Goal: Transaction & Acquisition: Purchase product/service

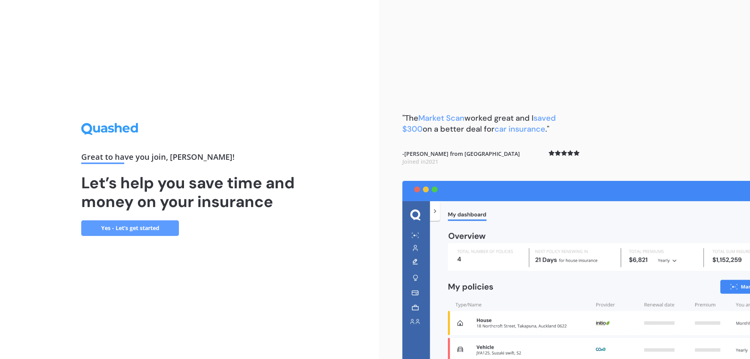
click at [152, 225] on link "Yes - Let’s get started" at bounding box center [130, 228] width 98 height 16
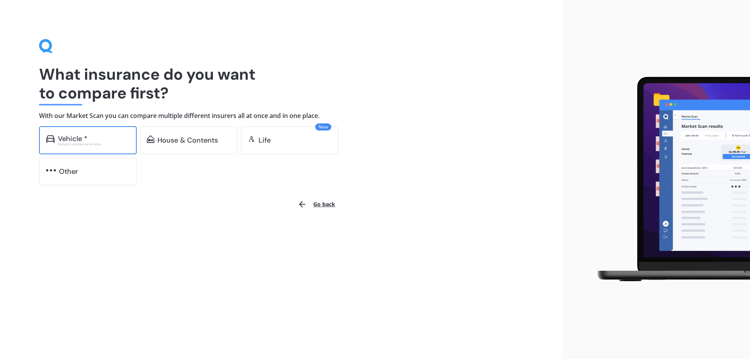
click at [69, 135] on div "Vehicle *" at bounding box center [73, 139] width 30 height 8
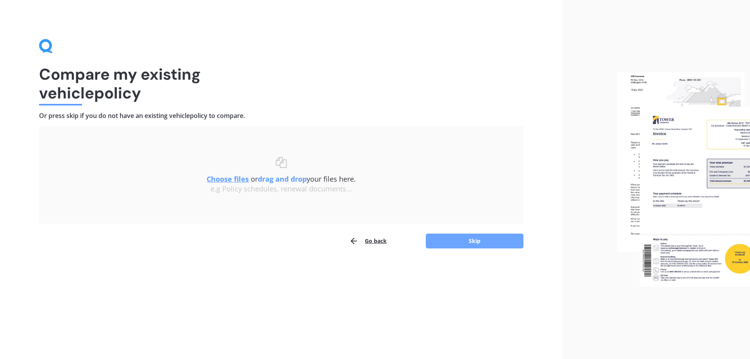
click at [482, 240] on button "Skip" at bounding box center [475, 241] width 98 height 15
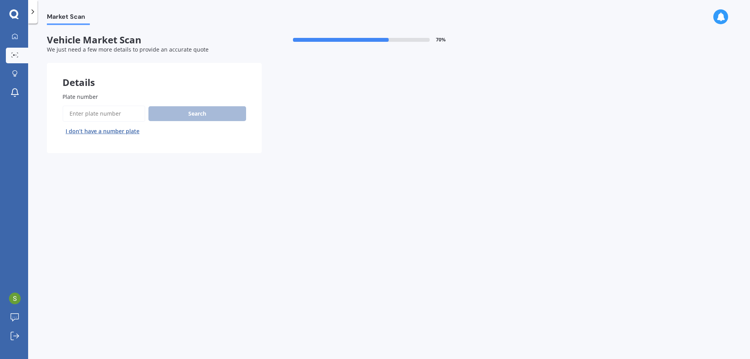
click at [95, 111] on input "Plate number" at bounding box center [103, 113] width 83 height 16
type input "NWW521"
click at [191, 114] on button "Search" at bounding box center [197, 113] width 98 height 15
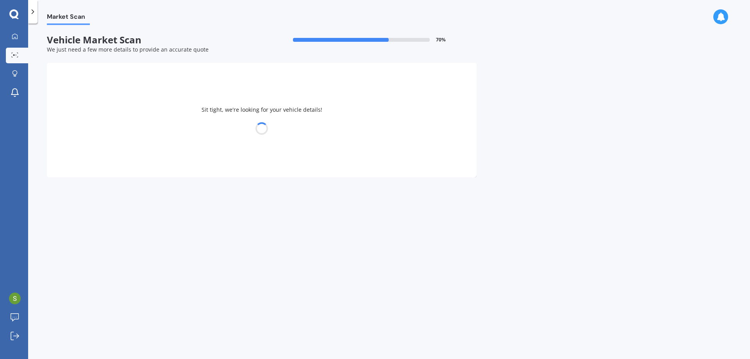
select select "AUDI"
select select "Q2"
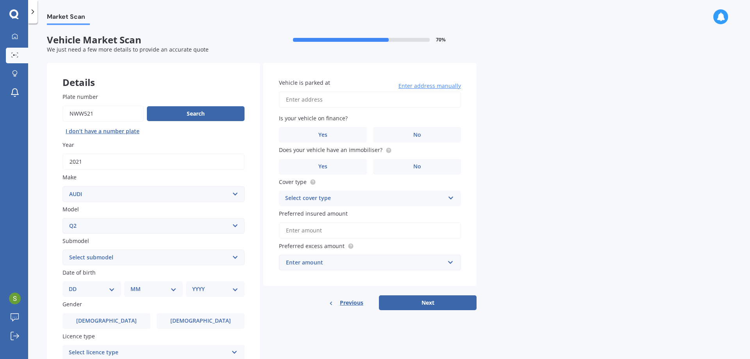
click at [235, 194] on select "Select make AC ALFA ROMEO ASTON MARTIN AUDI AUSTIN BEDFORD Bentley BMW BYD CADI…" at bounding box center [153, 194] width 182 height 16
click at [50, 145] on div "Plate number Search I don’t have a number plate Year [DATE] Make Select make AC…" at bounding box center [153, 258] width 213 height 363
drag, startPoint x: 87, startPoint y: 113, endPoint x: 97, endPoint y: 120, distance: 12.0
click at [90, 116] on input "Plate number" at bounding box center [102, 113] width 81 height 16
type input "NWW821"
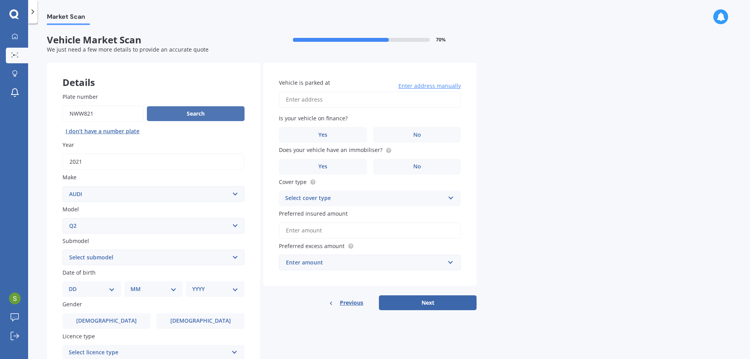
click at [175, 112] on button "Search" at bounding box center [196, 113] width 98 height 15
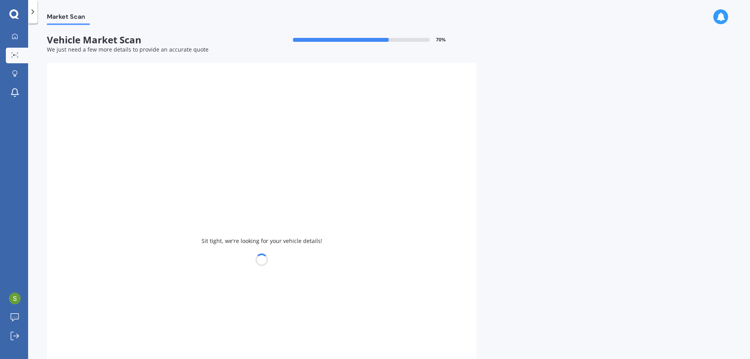
select select "SUZUKI"
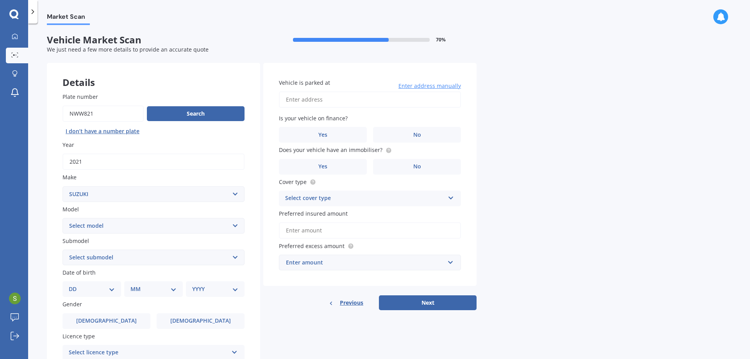
click at [236, 224] on select "Select model Aerio Alto APV Van Baleno Cappuccino Carry Truck Carry van Celerio…" at bounding box center [153, 226] width 182 height 16
select select "VITARA"
click at [62, 218] on select "Select model Aerio Alto APV Van Baleno Cappuccino Carry Truck Carry van Celerio…" at bounding box center [153, 226] width 182 height 16
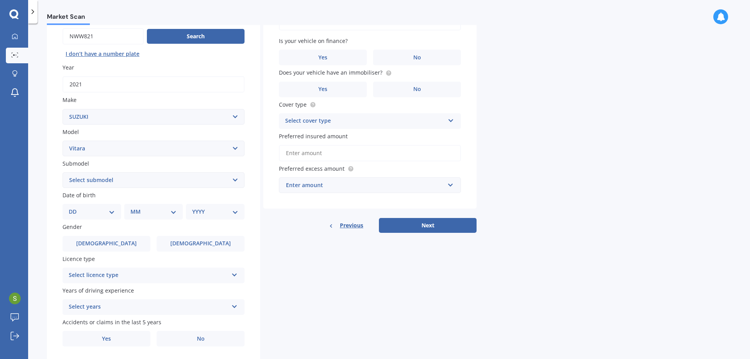
scroll to position [78, 0]
click at [234, 175] on select "Select submodel (All Other) 4 cyl Diesel JLX Turbo V6" at bounding box center [153, 179] width 182 height 16
select select "JLX"
click at [62, 171] on select "Select submodel (All Other) 4 cyl Diesel JLX Turbo V6" at bounding box center [153, 179] width 182 height 16
click at [107, 210] on select "DD 01 02 03 04 05 06 07 08 09 10 11 12 13 14 15 16 17 18 19 20 21 22 23 24 25 2…" at bounding box center [92, 211] width 46 height 9
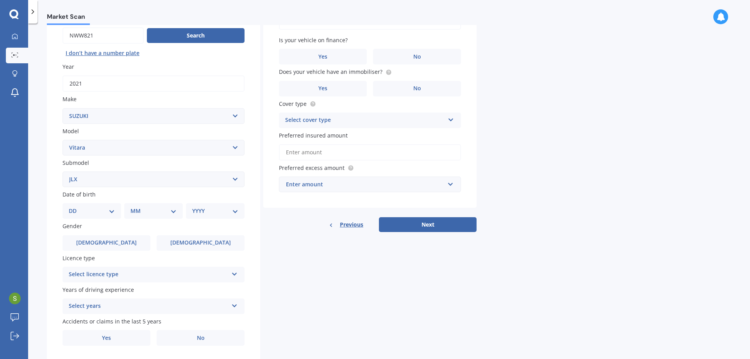
select select "07"
click at [75, 207] on select "DD 01 02 03 04 05 06 07 08 09 10 11 12 13 14 15 16 17 18 19 20 21 22 23 24 25 2…" at bounding box center [92, 211] width 46 height 9
click at [171, 211] on select "MM 01 02 03 04 05 06 07 08 09 10 11 12" at bounding box center [155, 211] width 43 height 9
select select "05"
click at [134, 207] on select "MM 01 02 03 04 05 06 07 08 09 10 11 12" at bounding box center [155, 211] width 43 height 9
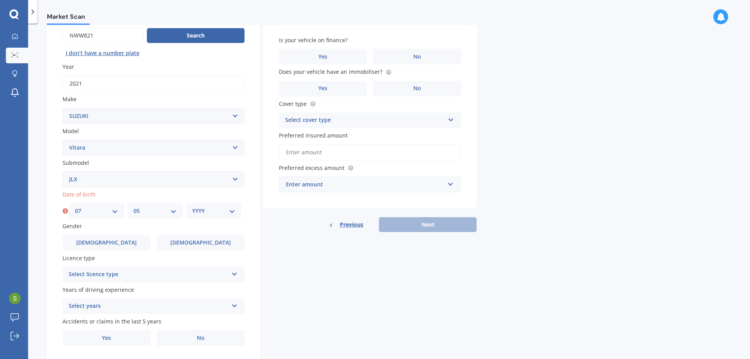
click at [232, 212] on select "YYYY 2025 2024 2023 2022 2021 2020 2019 2018 2017 2016 2015 2014 2013 2012 2011…" at bounding box center [213, 211] width 43 height 9
select select "1968"
click at [192, 207] on select "YYYY 2025 2024 2023 2022 2021 2020 2019 2018 2017 2016 2015 2014 2013 2012 2011…" at bounding box center [213, 211] width 43 height 9
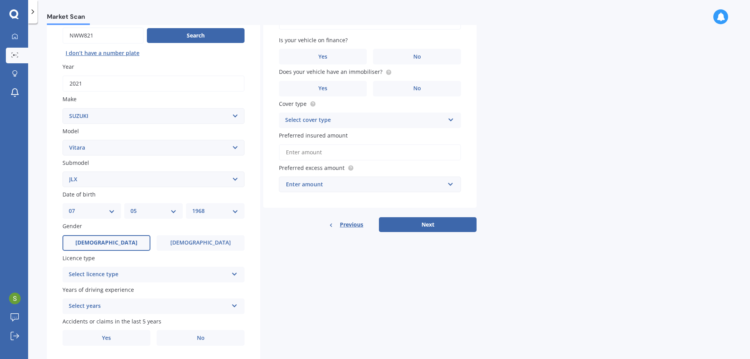
click at [128, 243] on label "[DEMOGRAPHIC_DATA]" at bounding box center [106, 243] width 88 height 16
click at [0, 0] on input "[DEMOGRAPHIC_DATA]" at bounding box center [0, 0] width 0 height 0
click at [232, 272] on icon at bounding box center [234, 272] width 7 height 5
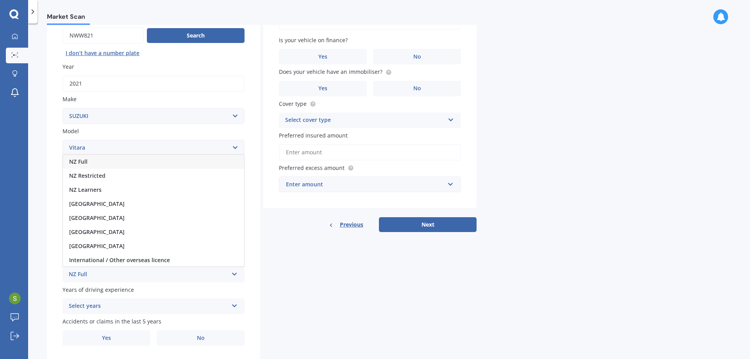
drag, startPoint x: 95, startPoint y: 162, endPoint x: 124, endPoint y: 216, distance: 62.2
click at [93, 162] on div "NZ Full" at bounding box center [153, 162] width 181 height 14
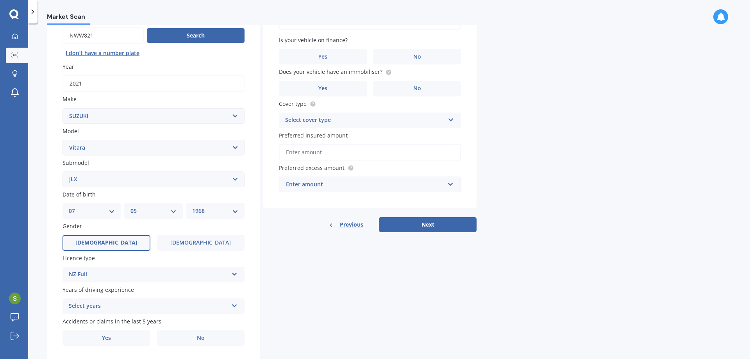
click at [234, 304] on icon at bounding box center [234, 304] width 7 height 5
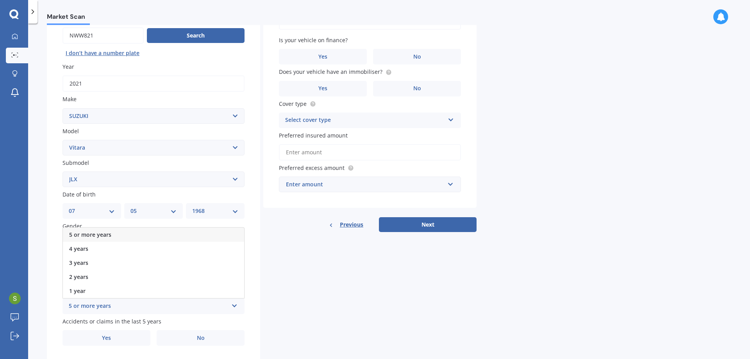
click at [121, 234] on div "5 or more years" at bounding box center [153, 235] width 181 height 14
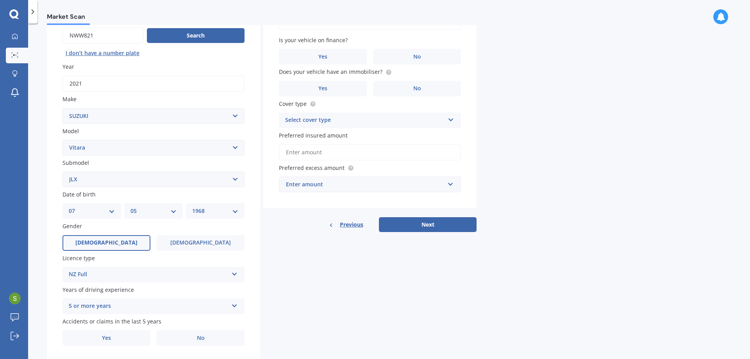
scroll to position [101, 0]
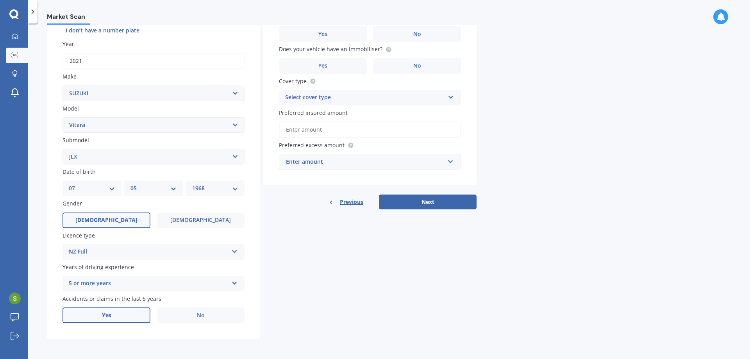
click at [125, 312] on label "Yes" at bounding box center [106, 315] width 88 height 16
click at [0, 0] on input "Yes" at bounding box center [0, 0] width 0 height 0
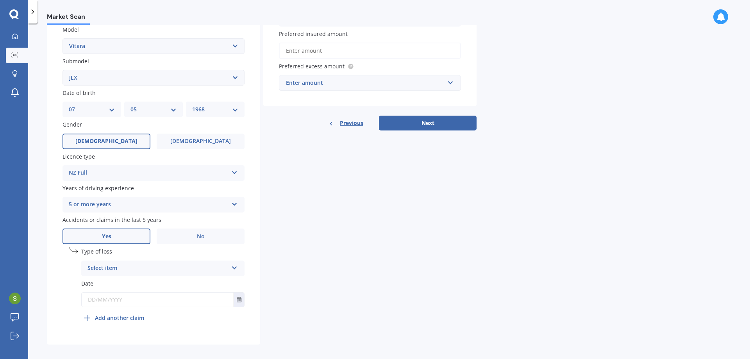
scroll to position [186, 0]
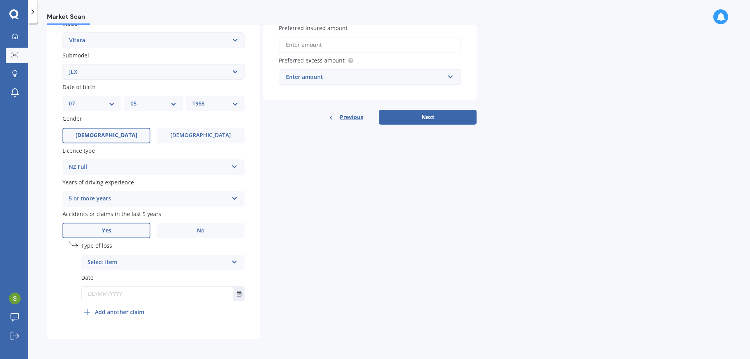
click at [235, 262] on icon at bounding box center [234, 260] width 7 height 5
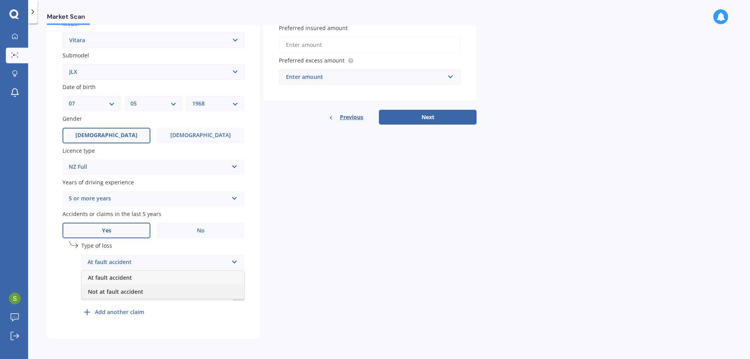
click at [200, 291] on div "Not at fault accident" at bounding box center [163, 292] width 162 height 14
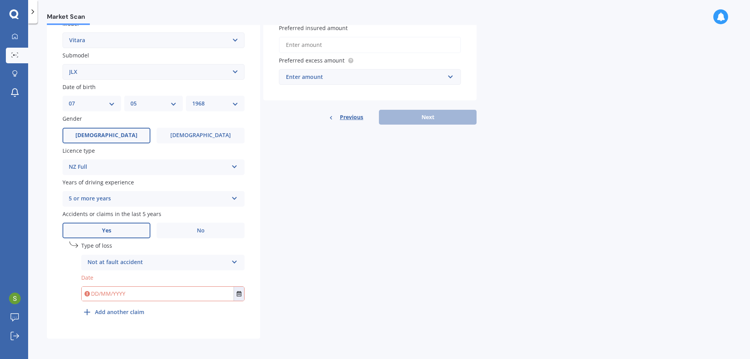
click at [205, 296] on input "text" at bounding box center [158, 294] width 152 height 14
type input "[DATE]"
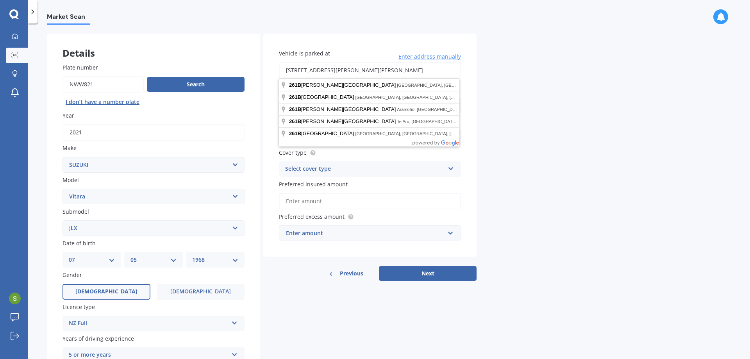
click at [414, 70] on input "[STREET_ADDRESS][PERSON_NAME][PERSON_NAME]" at bounding box center [370, 70] width 182 height 16
drag, startPoint x: 349, startPoint y: 71, endPoint x: 356, endPoint y: 78, distance: 10.2
click at [349, 71] on input "[STREET_ADDRESS][PERSON_NAME]" at bounding box center [370, 70] width 182 height 16
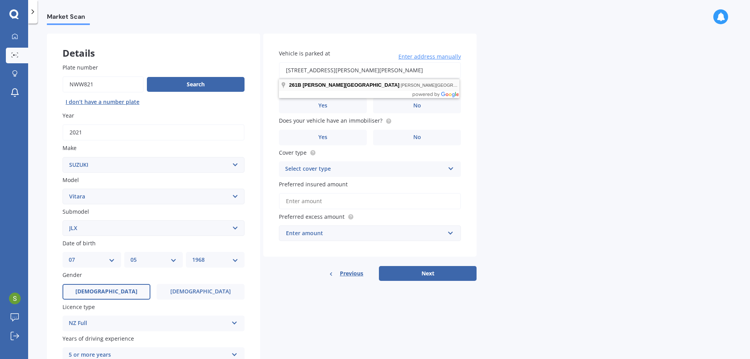
type input "[STREET_ADDRESS][PERSON_NAME][PERSON_NAME]"
click at [406, 103] on label "No" at bounding box center [417, 106] width 88 height 16
click at [0, 0] on input "No" at bounding box center [0, 0] width 0 height 0
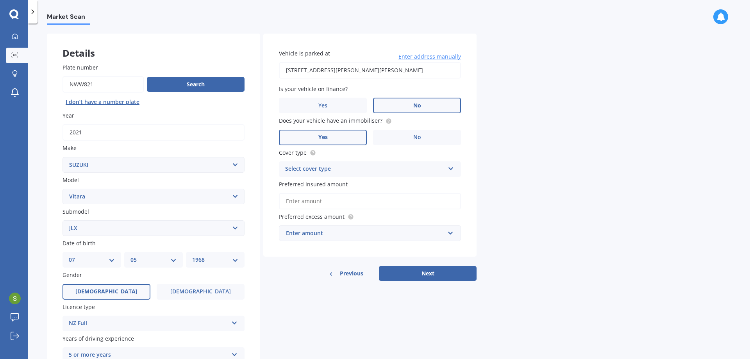
click at [343, 137] on label "Yes" at bounding box center [323, 138] width 88 height 16
click at [0, 0] on input "Yes" at bounding box center [0, 0] width 0 height 0
click at [453, 166] on div "Select cover type Comprehensive Third Party, Fire & Theft Third Party" at bounding box center [370, 169] width 182 height 16
click at [330, 182] on div "Comprehensive" at bounding box center [369, 184] width 181 height 14
click at [393, 203] on input "Preferred insured amount" at bounding box center [370, 201] width 182 height 16
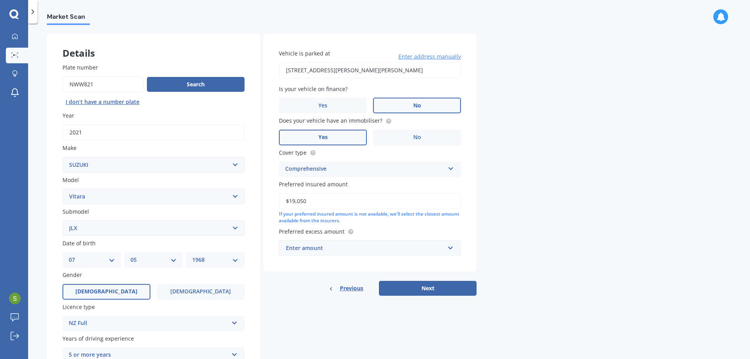
type input "$19,050"
click at [453, 249] on input "text" at bounding box center [367, 248] width 175 height 15
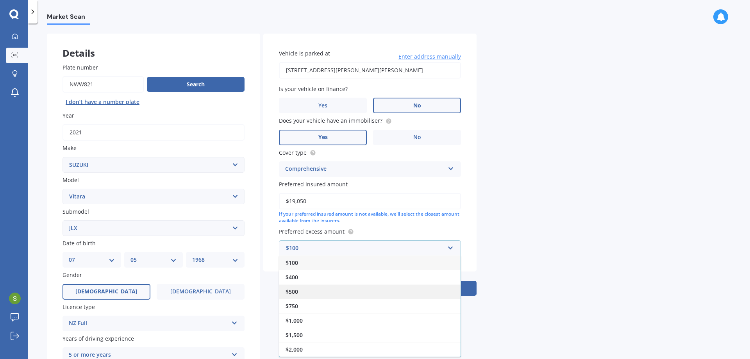
click at [300, 291] on div "$500" at bounding box center [369, 291] width 181 height 14
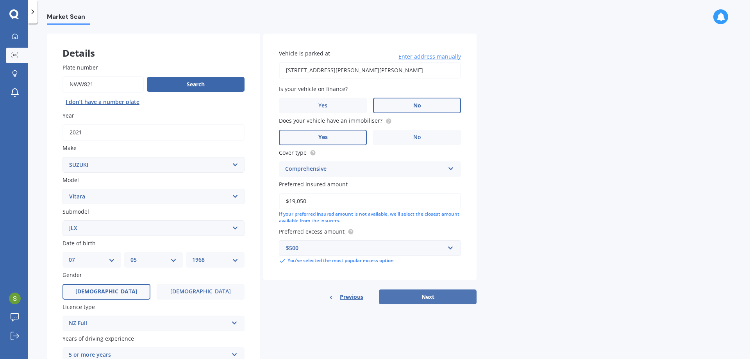
click at [422, 294] on button "Next" at bounding box center [428, 296] width 98 height 15
select select "07"
select select "05"
select select "1968"
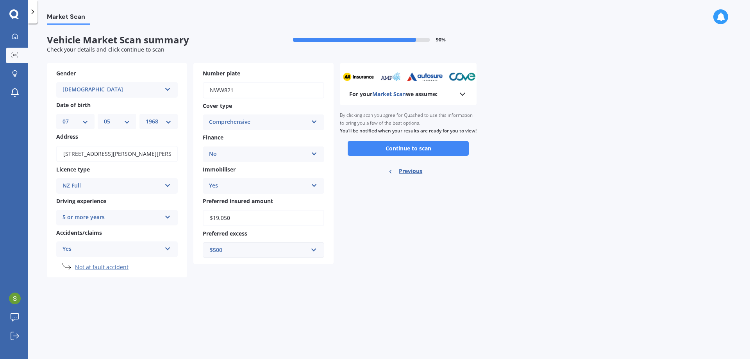
scroll to position [0, 0]
click at [403, 152] on button "Continue to scan" at bounding box center [408, 148] width 121 height 15
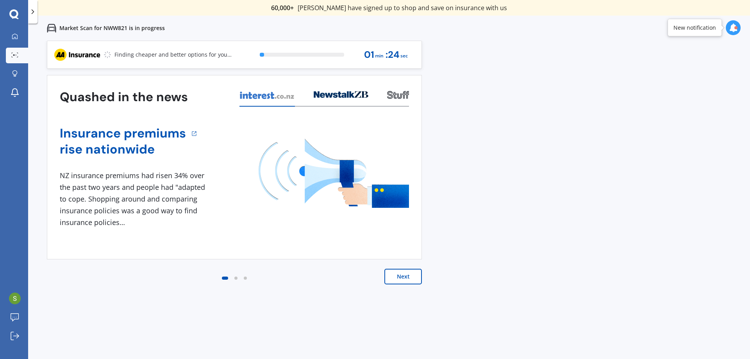
click at [402, 274] on button "Next" at bounding box center [402, 277] width 37 height 16
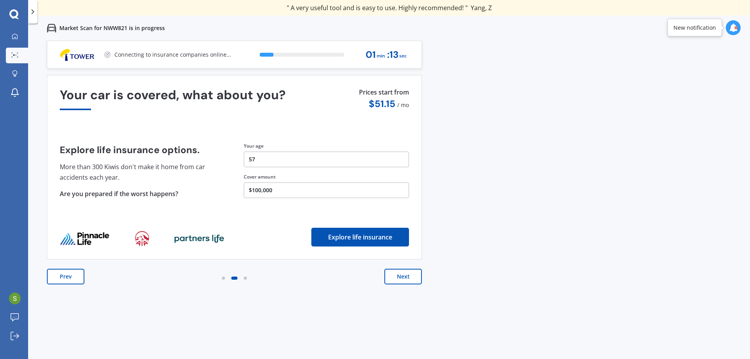
click at [403, 275] on button "Next" at bounding box center [402, 277] width 37 height 16
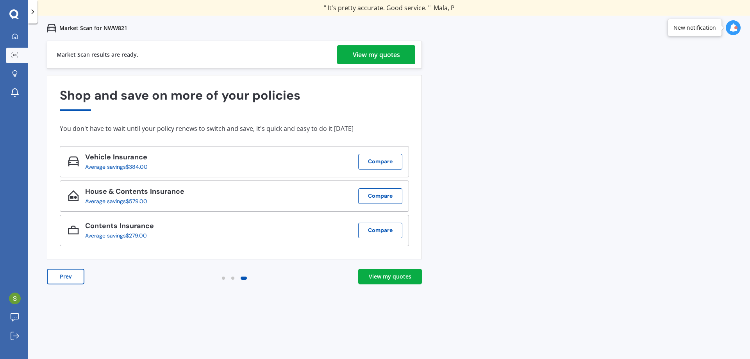
click at [388, 274] on div "View my quotes" at bounding box center [390, 277] width 43 height 8
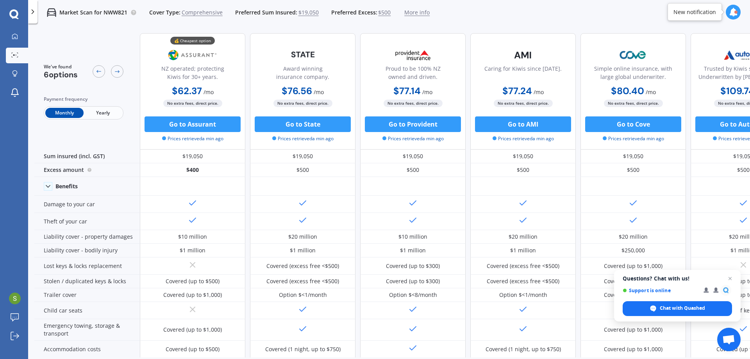
click at [13, 13] on icon at bounding box center [13, 14] width 9 height 10
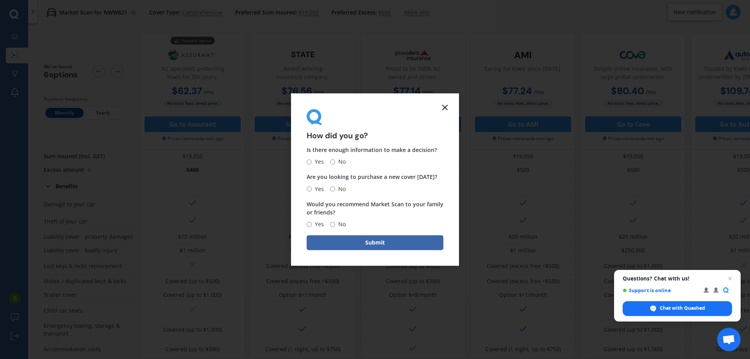
click at [444, 107] on line at bounding box center [444, 107] width 5 height 5
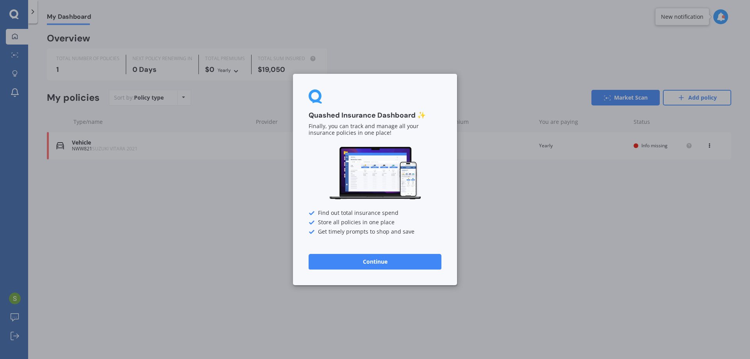
click at [399, 259] on button "Continue" at bounding box center [375, 262] width 133 height 16
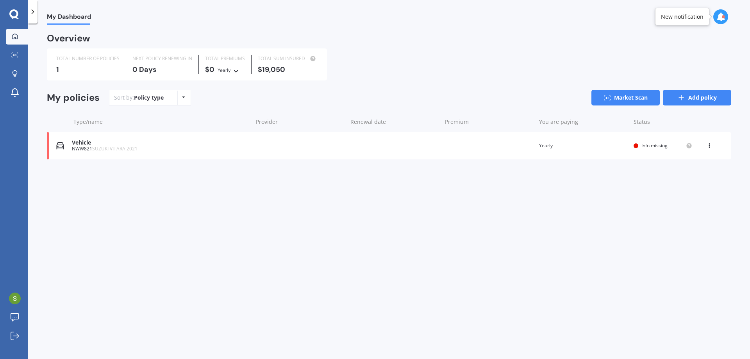
click at [686, 95] on link "Add policy" at bounding box center [697, 98] width 68 height 16
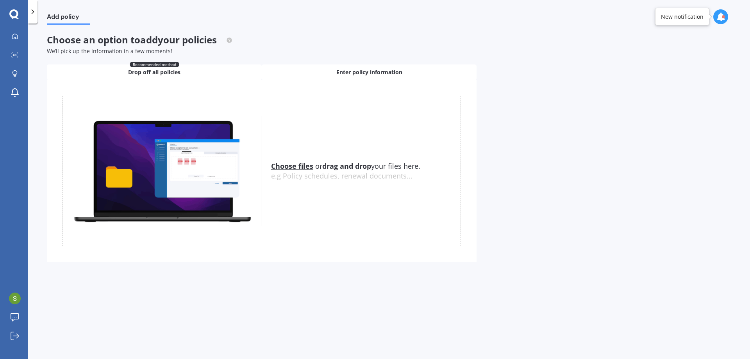
click at [369, 70] on span "Enter policy information" at bounding box center [369, 72] width 66 height 8
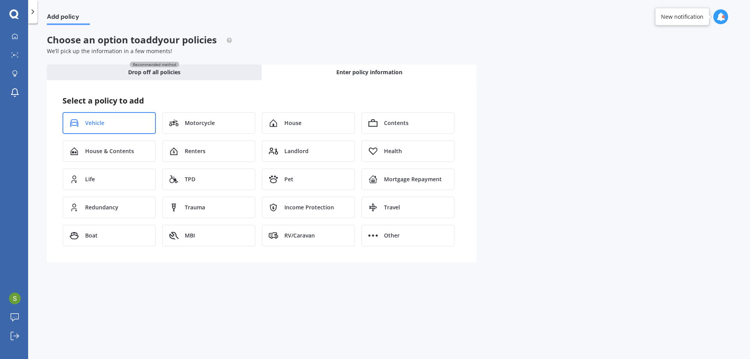
click at [90, 121] on span "Vehicle" at bounding box center [94, 123] width 19 height 8
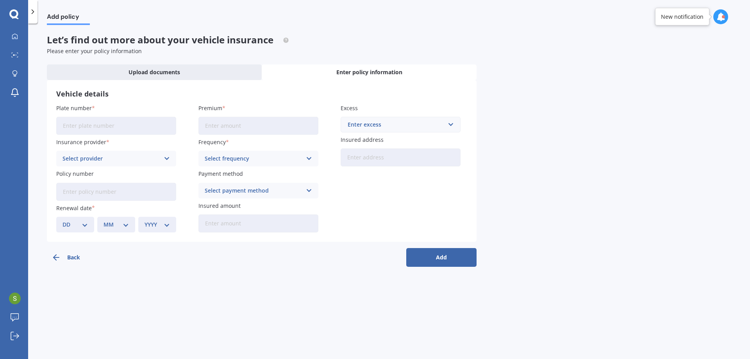
click at [108, 129] on input "Plate number" at bounding box center [116, 126] width 120 height 18
click at [115, 127] on input "Plate number" at bounding box center [116, 126] width 120 height 18
type input "RFQ422"
click at [142, 142] on label "Insurance provider" at bounding box center [114, 142] width 117 height 8
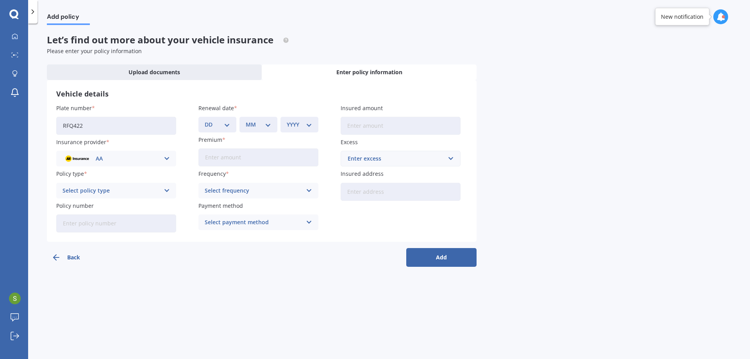
click at [164, 188] on icon at bounding box center [167, 190] width 7 height 9
click at [152, 206] on div "Comprehensive" at bounding box center [116, 206] width 119 height 14
click at [11, 9] on icon at bounding box center [13, 14] width 9 height 10
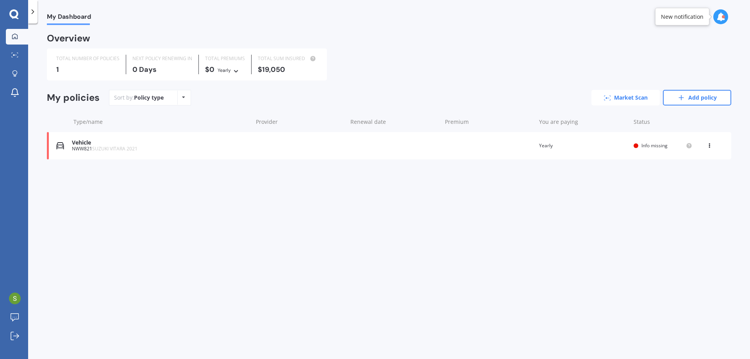
click at [625, 95] on link "Market Scan" at bounding box center [625, 98] width 68 height 16
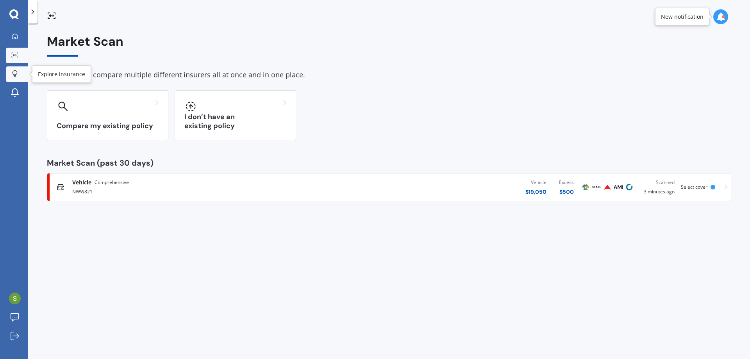
click at [15, 72] on icon at bounding box center [14, 73] width 5 height 7
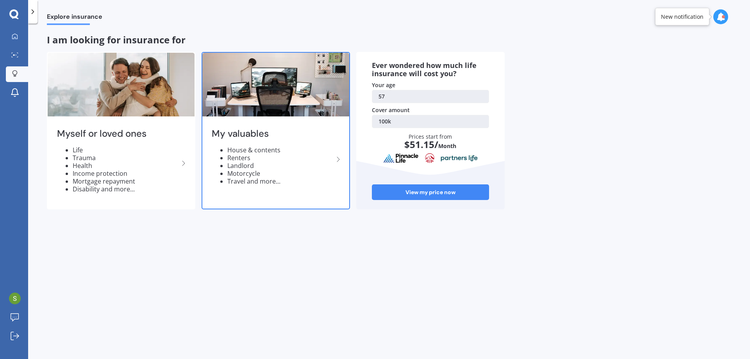
click at [287, 153] on li "House & contents" at bounding box center [280, 150] width 106 height 8
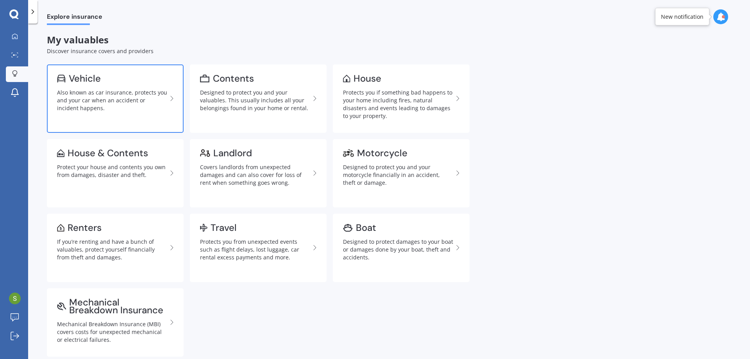
click at [48, 76] on link "Vehicle Also known as car insurance, protects you and your car when an accident…" at bounding box center [115, 98] width 137 height 68
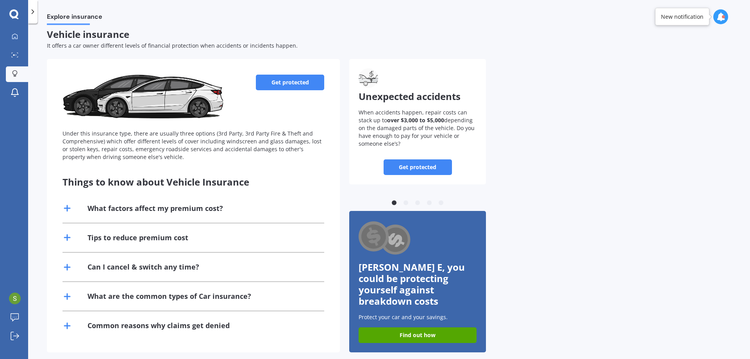
scroll to position [7, 0]
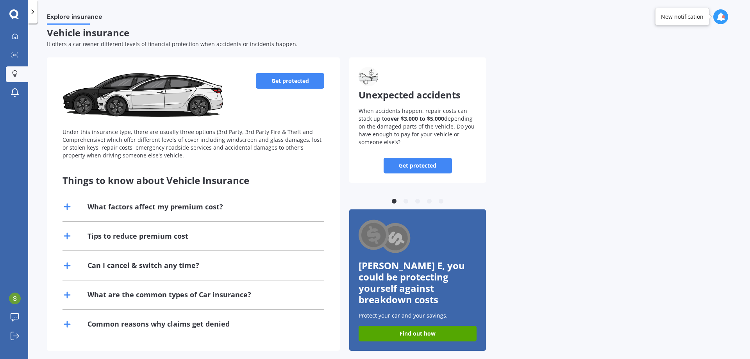
click at [67, 235] on line at bounding box center [67, 235] width 0 height 5
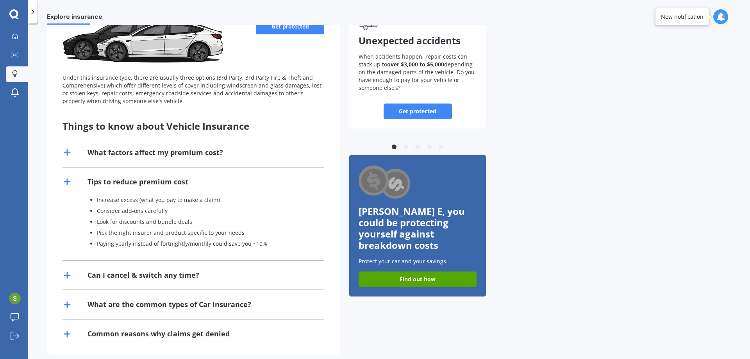
scroll to position [71, 0]
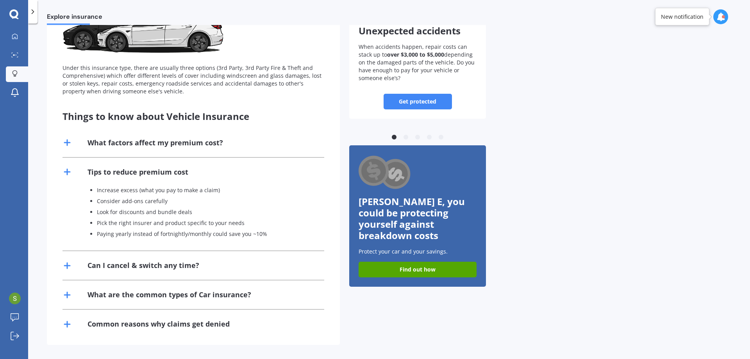
click at [66, 323] on icon at bounding box center [66, 323] width 9 height 9
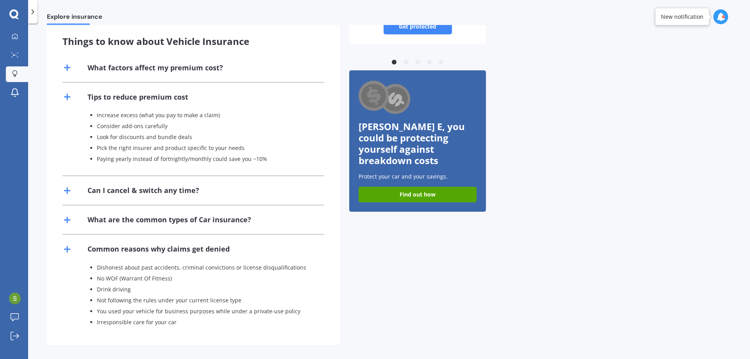
scroll to position [0, 0]
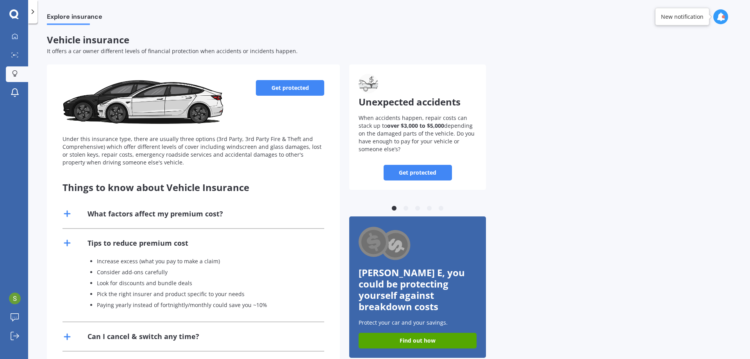
click at [14, 10] on icon at bounding box center [13, 13] width 9 height 9
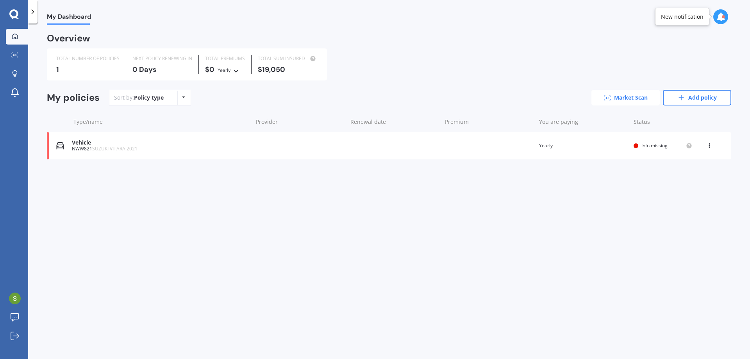
click at [613, 95] on link "Market Scan" at bounding box center [625, 98] width 68 height 16
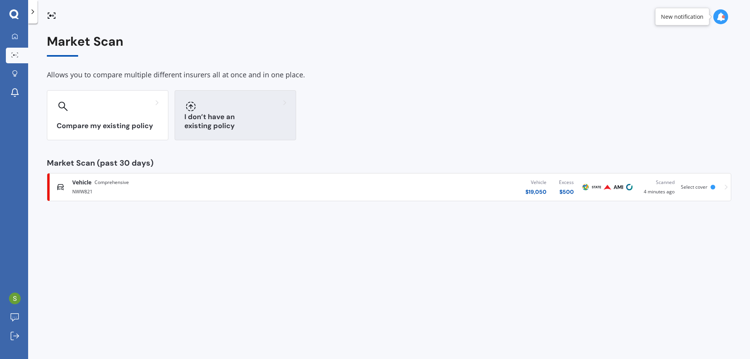
click at [241, 107] on div at bounding box center [235, 106] width 102 height 12
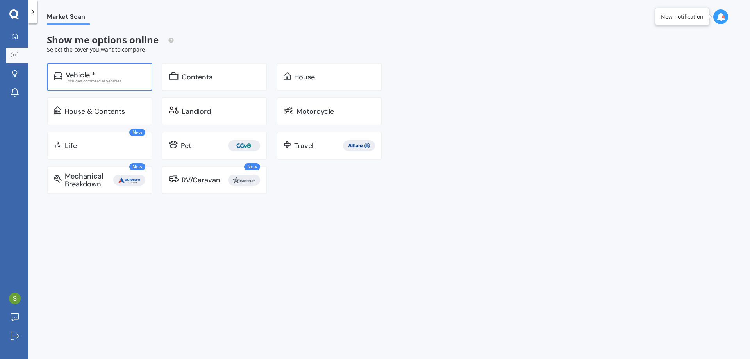
click at [117, 74] on div "Vehicle *" at bounding box center [106, 75] width 80 height 8
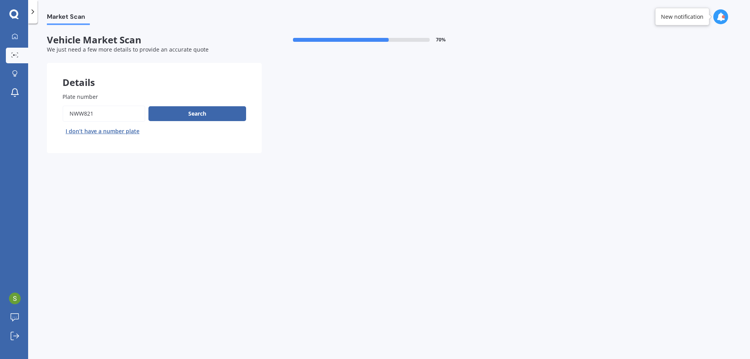
drag, startPoint x: 102, startPoint y: 111, endPoint x: 61, endPoint y: 112, distance: 40.6
click at [59, 111] on div "Plate number Search I don’t have a number plate" at bounding box center [154, 115] width 215 height 76
click at [79, 112] on input "Plate number" at bounding box center [103, 113] width 83 height 16
type input "RFQ422"
click at [194, 113] on button "Search" at bounding box center [197, 113] width 98 height 15
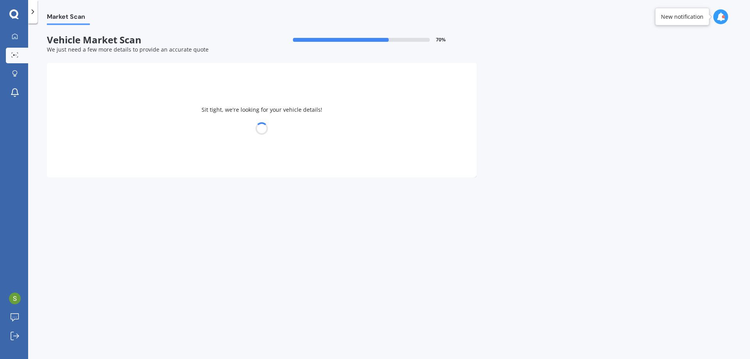
select select "SUBARU"
select select "OUTBACK"
select select "07"
select select "05"
select select "1968"
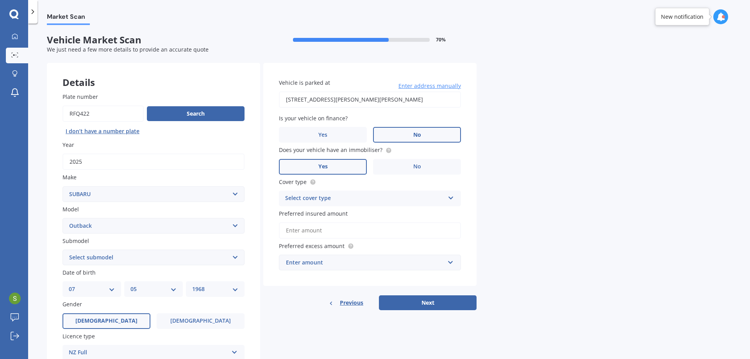
click at [234, 259] on select "Select submodel 2.0 Diesel 2.0 Diesel turbo 2.0D premium 2.5 2.5i 2.5i Luxury 2…" at bounding box center [153, 258] width 182 height 16
select select "2.5I"
click at [62, 250] on select "Select submodel 2.0 Diesel 2.0 Diesel turbo 2.0D premium 2.5 2.5i 2.5i Luxury 2…" at bounding box center [153, 258] width 182 height 16
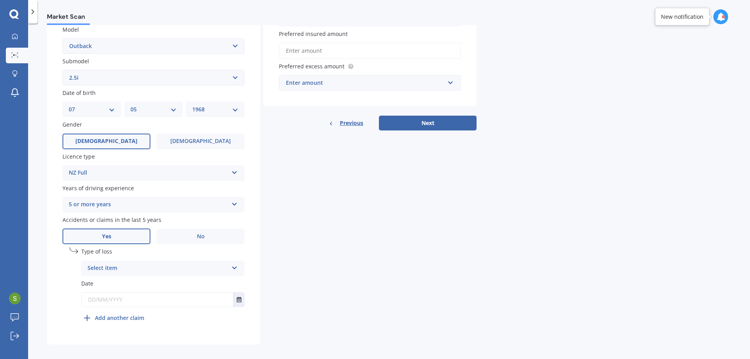
scroll to position [186, 0]
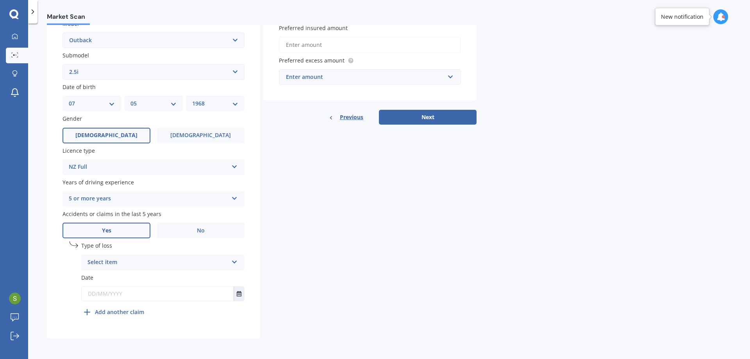
click at [233, 260] on icon at bounding box center [234, 260] width 7 height 5
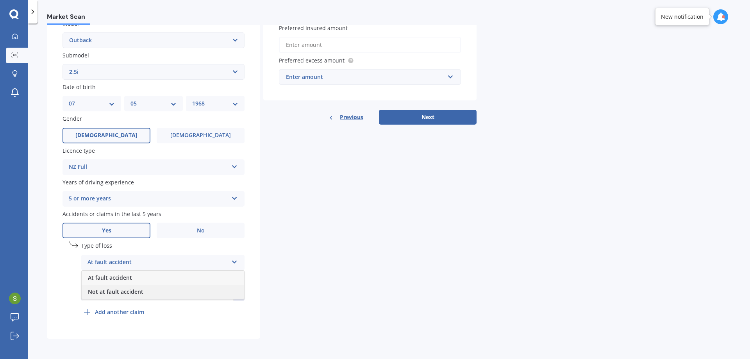
click at [192, 290] on div "Not at fault accident" at bounding box center [163, 292] width 162 height 14
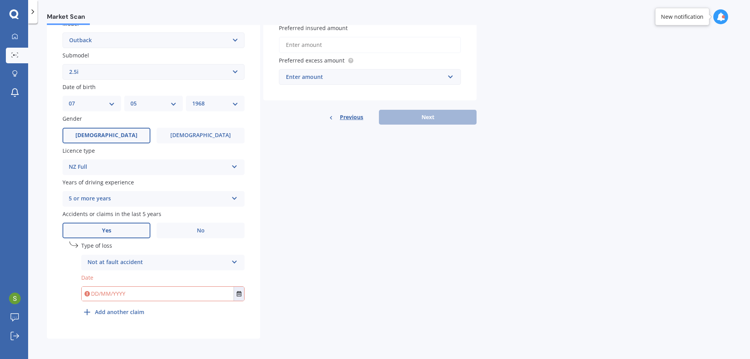
click at [152, 298] on input "text" at bounding box center [158, 294] width 152 height 14
type input "[DATE]"
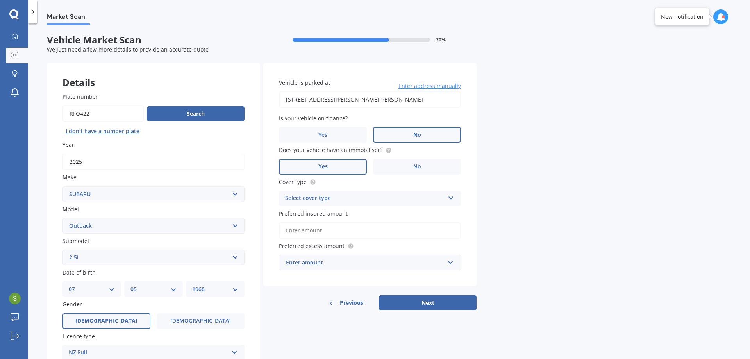
type input "[STREET_ADDRESS][PERSON_NAME][PERSON_NAME]"
drag, startPoint x: 451, startPoint y: 194, endPoint x: 446, endPoint y: 195, distance: 5.2
click at [448, 195] on icon at bounding box center [451, 196] width 7 height 5
click at [338, 209] on div "Comprehensive" at bounding box center [369, 214] width 181 height 14
click at [344, 233] on input "Preferred insured amount" at bounding box center [370, 230] width 182 height 16
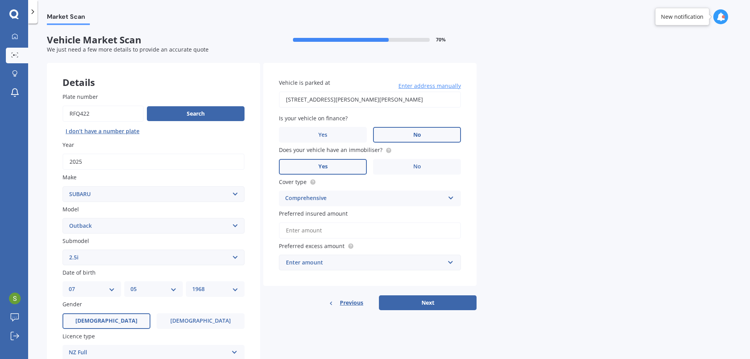
type input "$4"
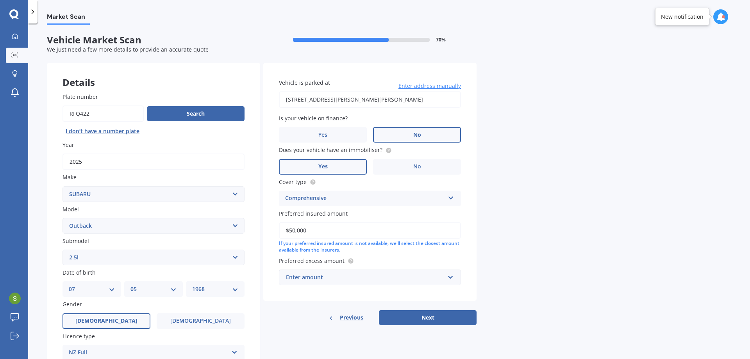
type input "$50,000"
click at [448, 278] on input "text" at bounding box center [367, 277] width 175 height 15
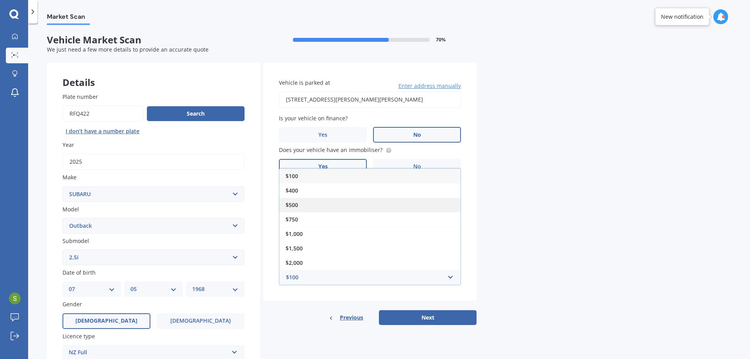
click at [312, 203] on div "$500" at bounding box center [369, 205] width 181 height 14
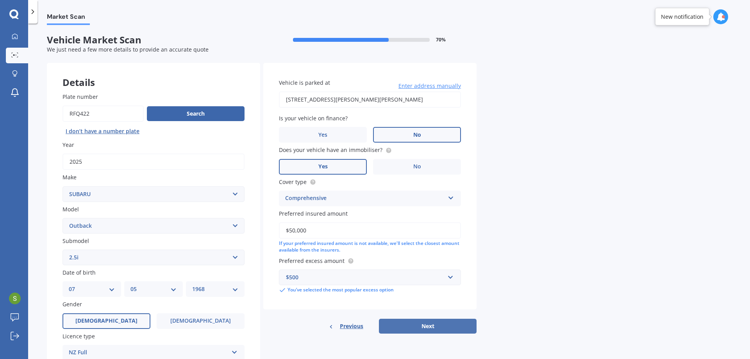
click at [420, 324] on button "Next" at bounding box center [428, 326] width 98 height 15
select select "07"
select select "05"
select select "1968"
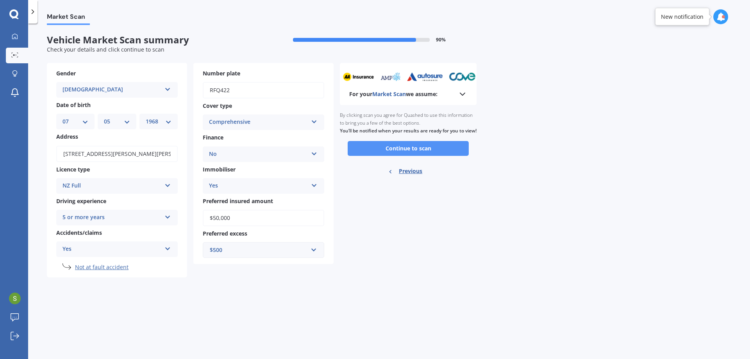
click at [400, 152] on button "Continue to scan" at bounding box center [408, 148] width 121 height 15
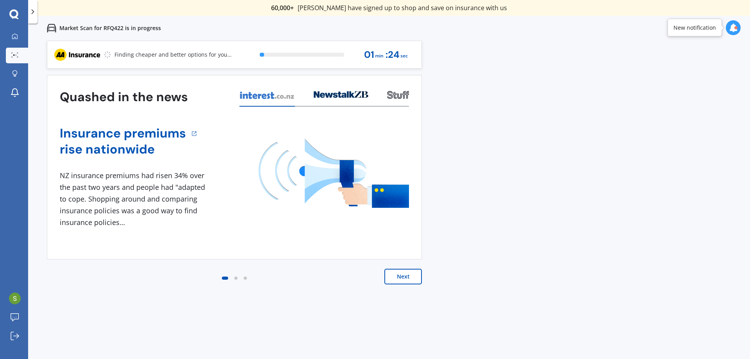
click at [400, 276] on button "Next" at bounding box center [402, 277] width 37 height 16
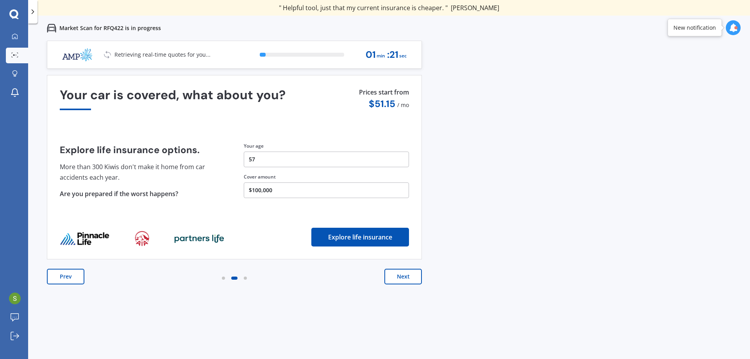
click at [401, 274] on button "Next" at bounding box center [402, 277] width 37 height 16
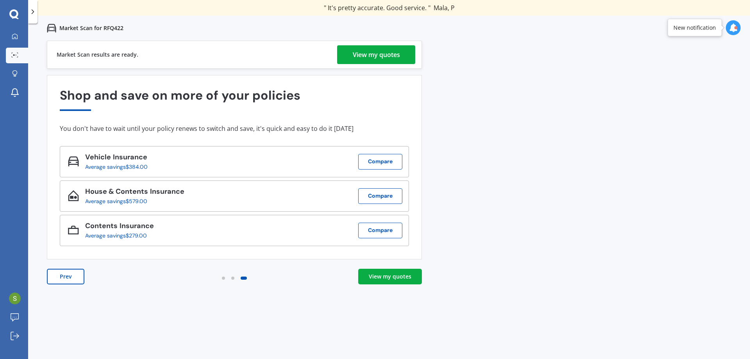
click at [392, 275] on div "View my quotes" at bounding box center [390, 277] width 43 height 8
